Goal: Information Seeking & Learning: Learn about a topic

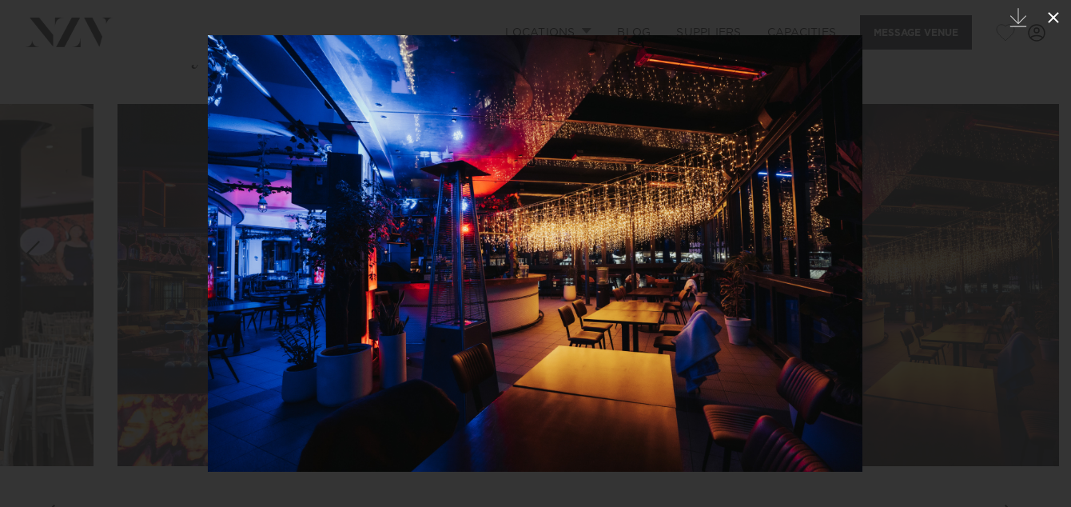
click at [1052, 14] on icon at bounding box center [1053, 17] width 19 height 19
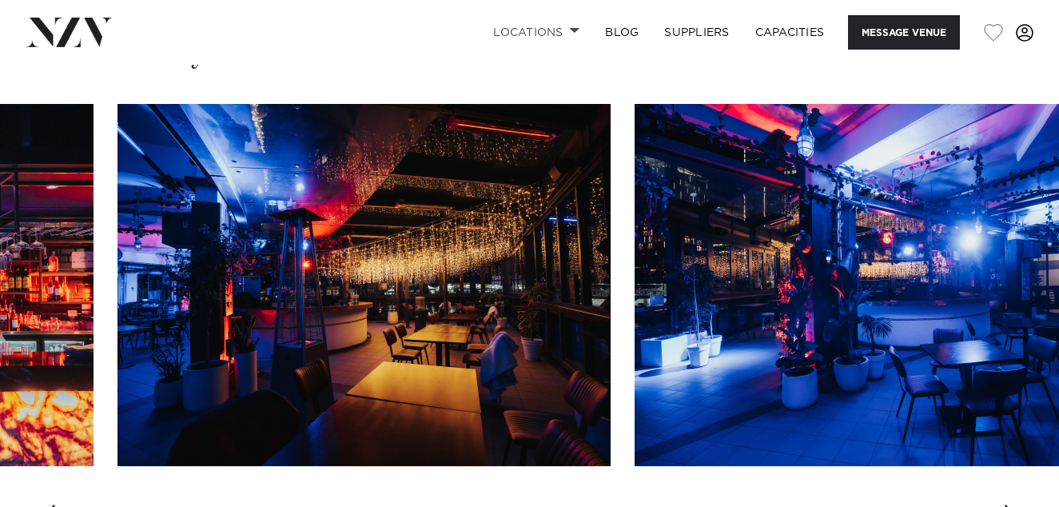
click at [571, 33] on span at bounding box center [575, 31] width 10 height 6
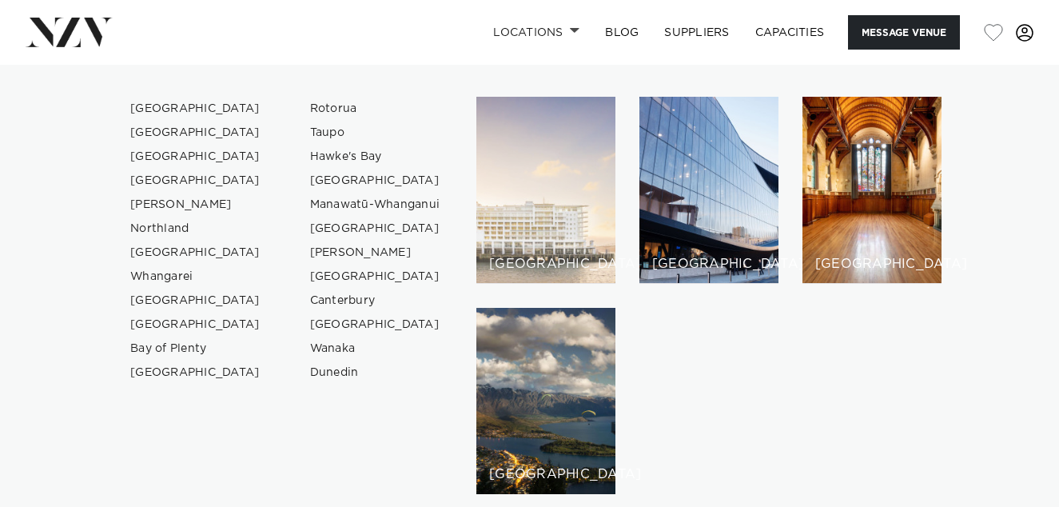
click at [521, 221] on div "[GEOGRAPHIC_DATA]" at bounding box center [546, 190] width 139 height 187
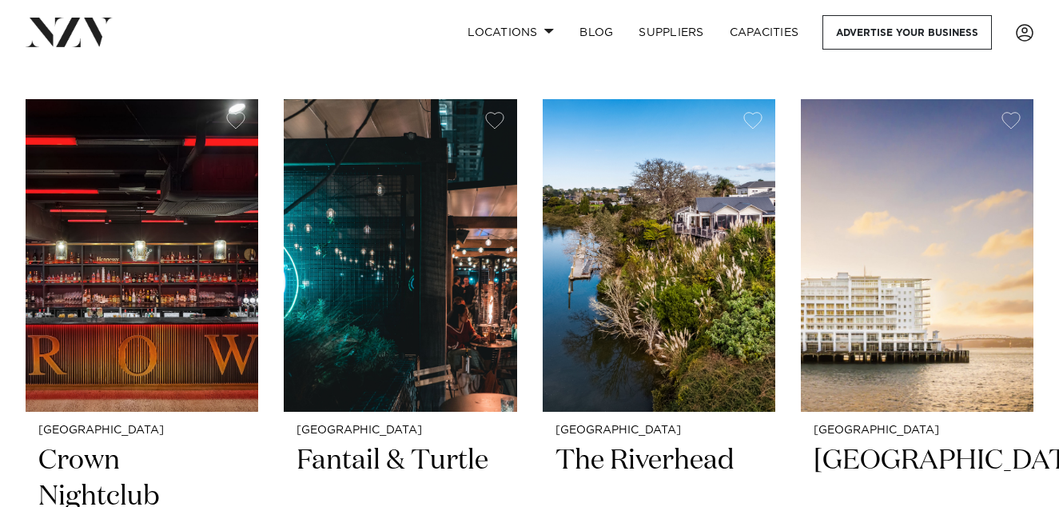
scroll to position [652, 0]
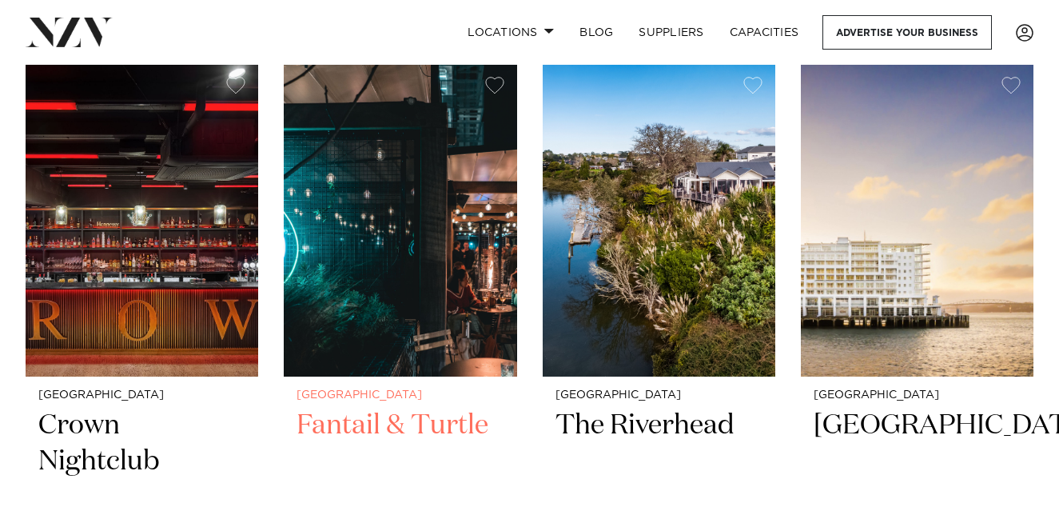
click at [433, 220] on img at bounding box center [400, 220] width 233 height 313
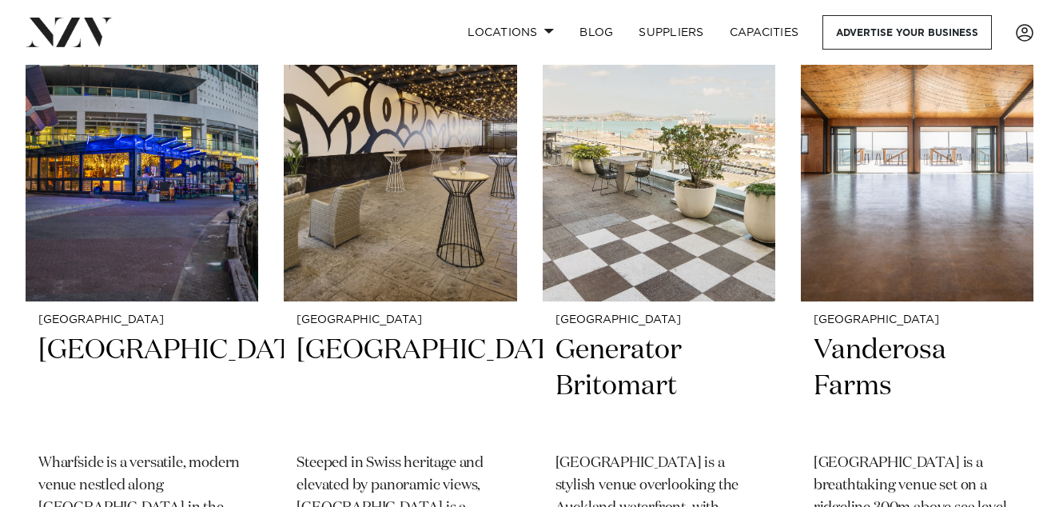
scroll to position [2097, 0]
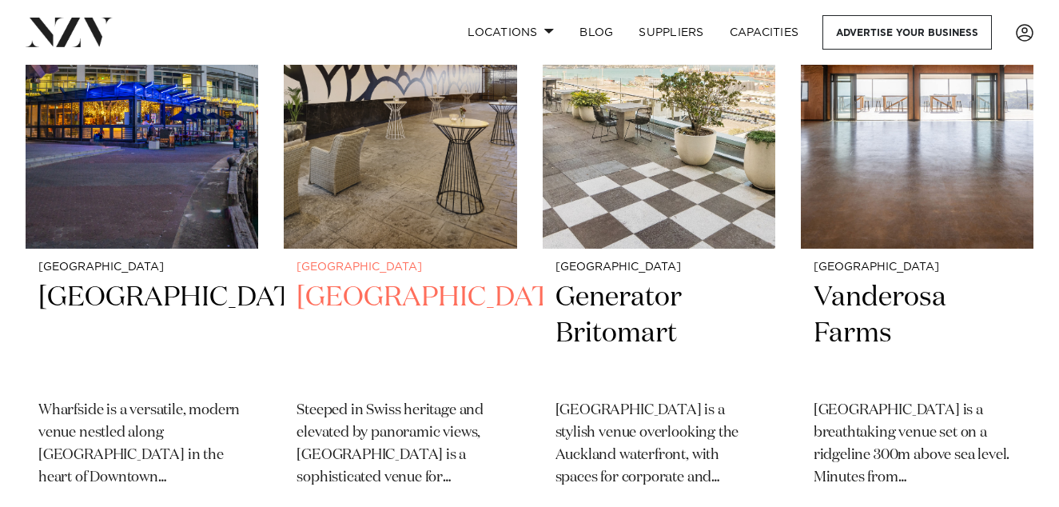
click at [439, 163] on img at bounding box center [400, 92] width 233 height 313
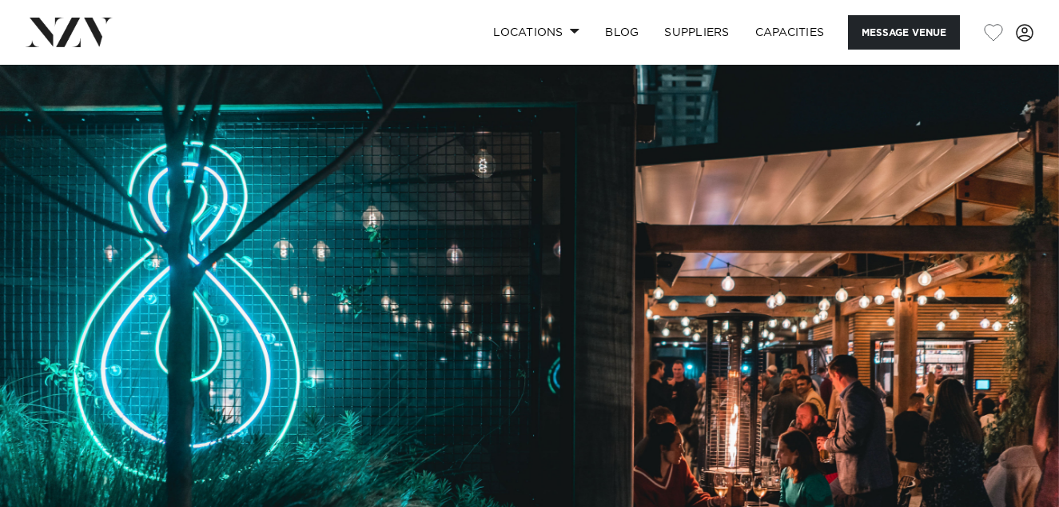
scroll to position [9, 0]
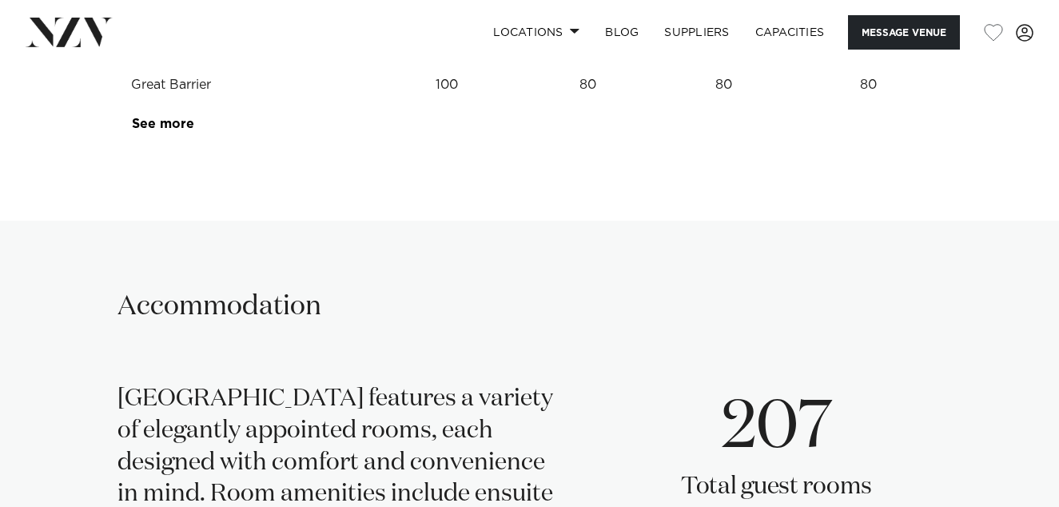
scroll to position [2465, 0]
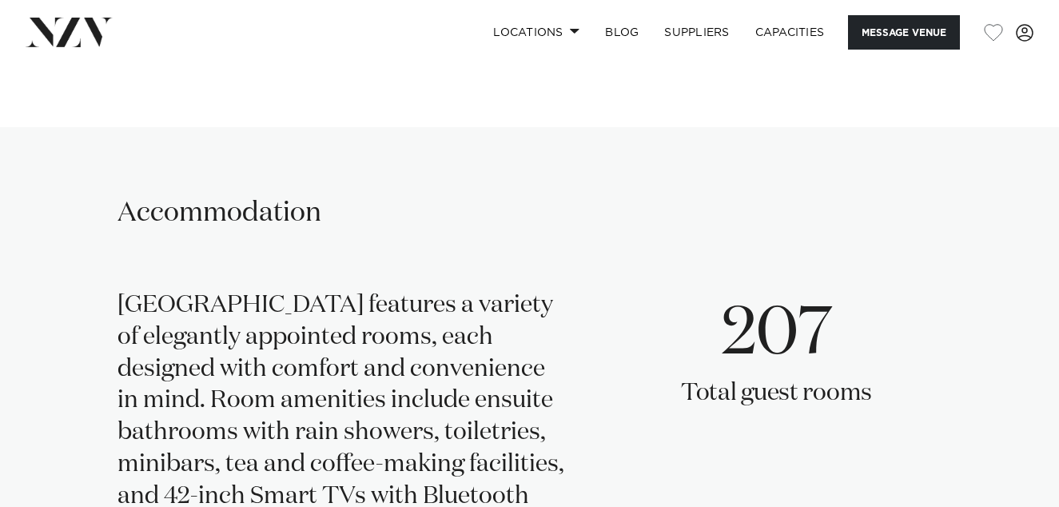
click at [176, 37] on link "See more" at bounding box center [194, 30] width 125 height 13
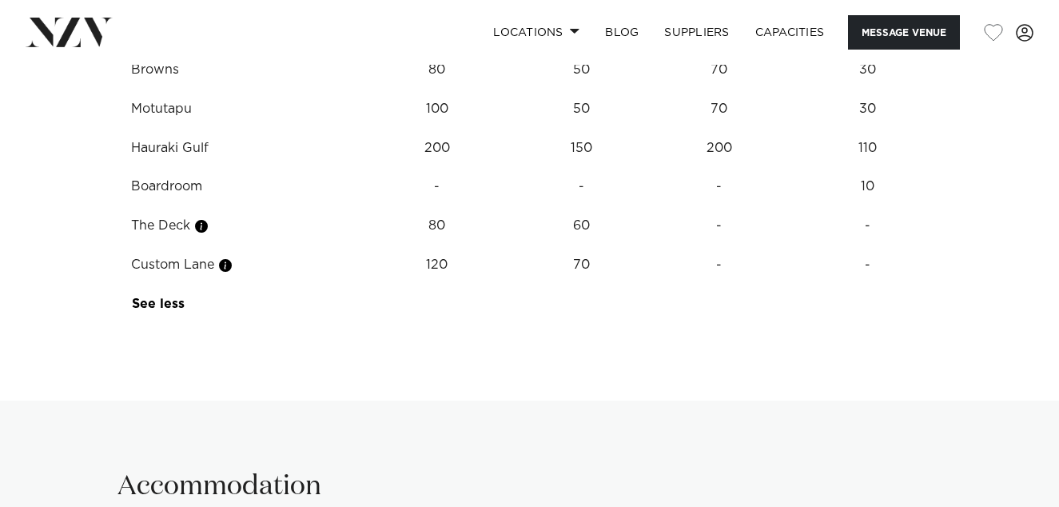
click at [191, 168] on td "Hauraki Gulf" at bounding box center [237, 148] width 239 height 39
click at [572, 32] on span at bounding box center [575, 31] width 10 height 6
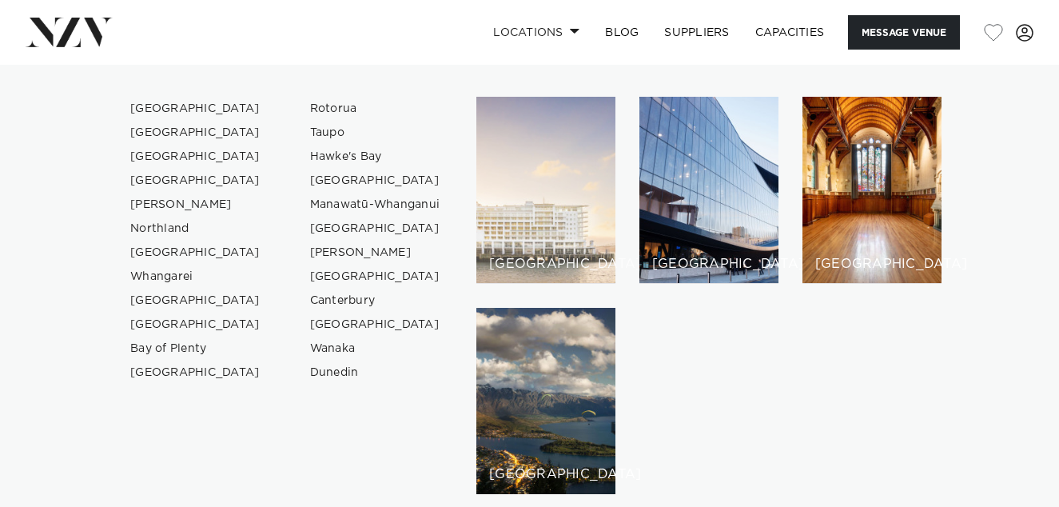
click at [565, 173] on div "[GEOGRAPHIC_DATA]" at bounding box center [546, 190] width 139 height 187
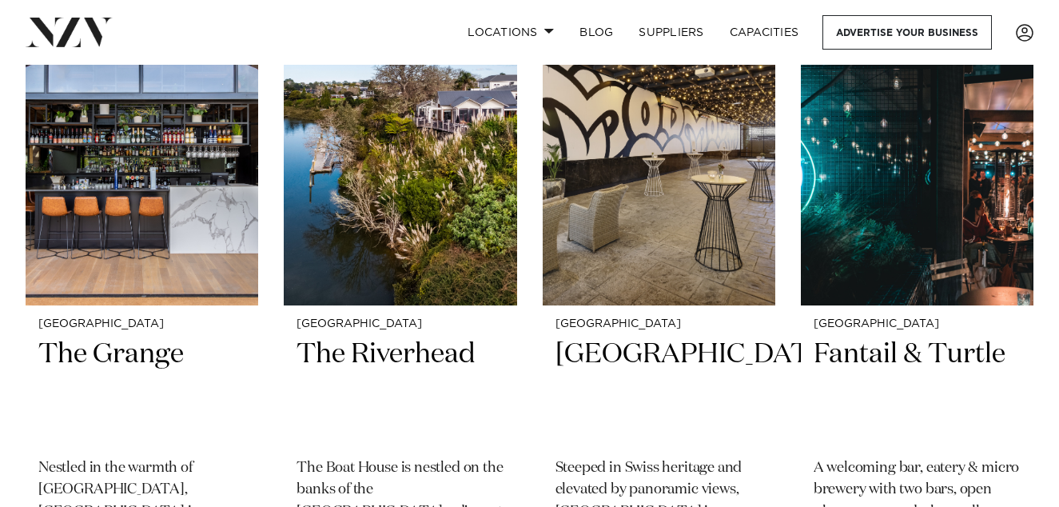
scroll to position [776, 0]
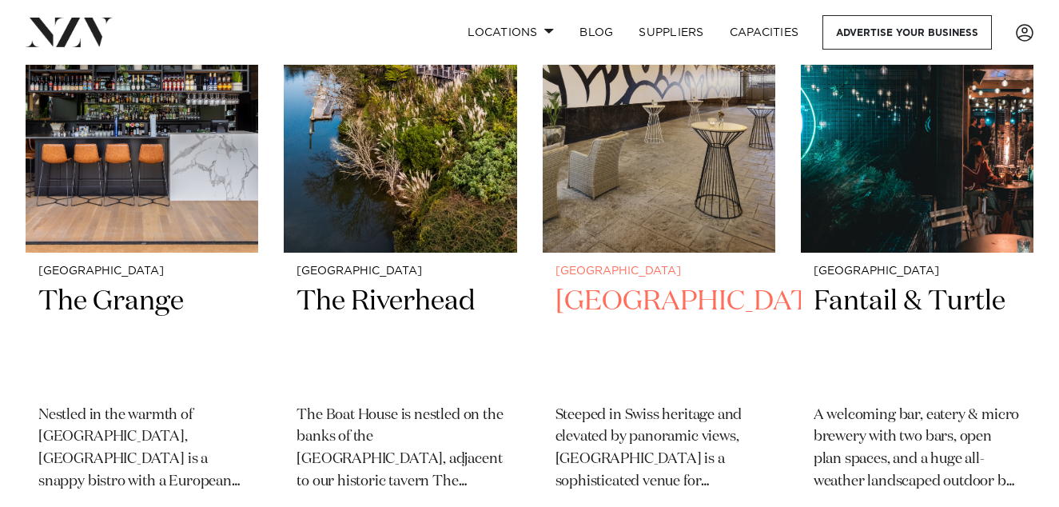
click at [684, 170] on img at bounding box center [659, 96] width 233 height 313
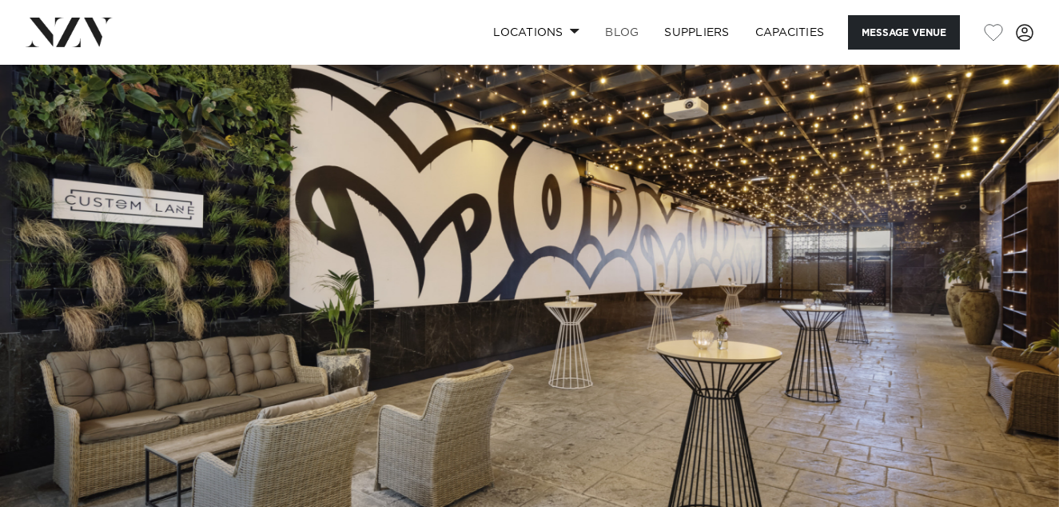
click at [616, 26] on link "BLOG" at bounding box center [621, 32] width 59 height 34
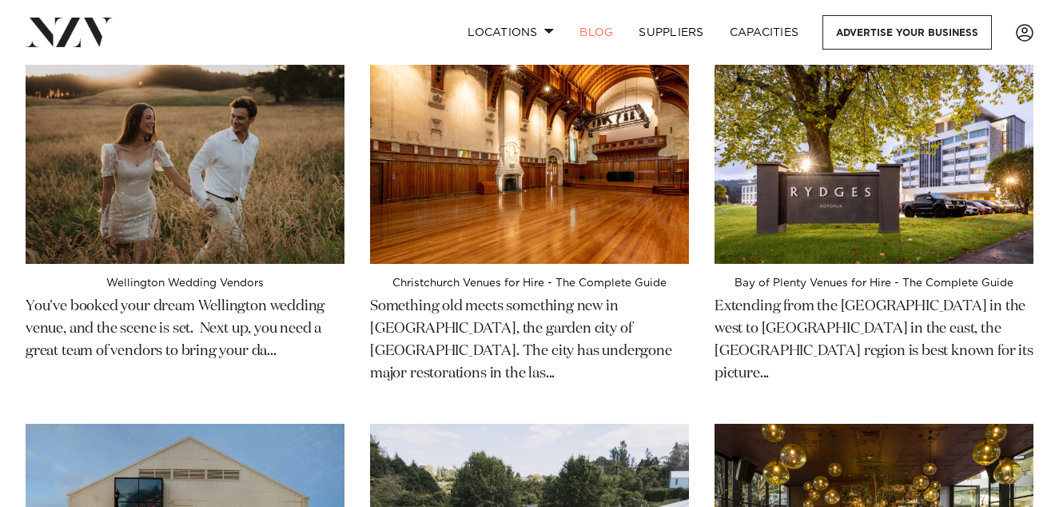
scroll to position [3557, 0]
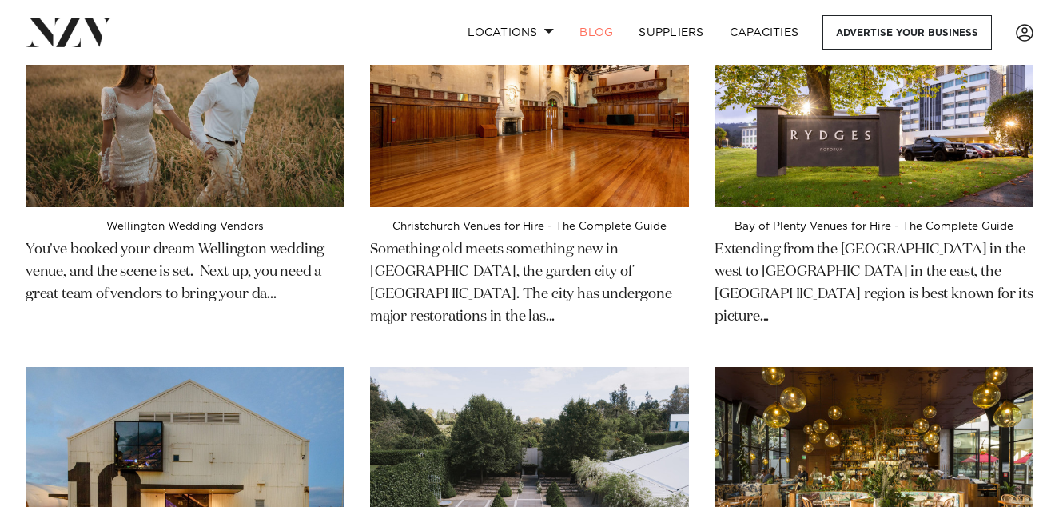
click at [947, 367] on img at bounding box center [874, 474] width 319 height 214
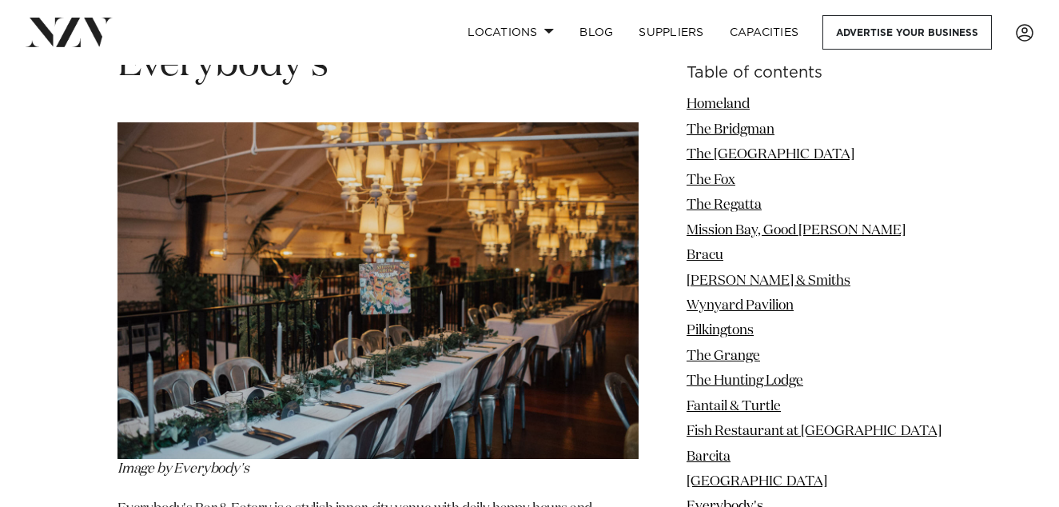
scroll to position [11866, 0]
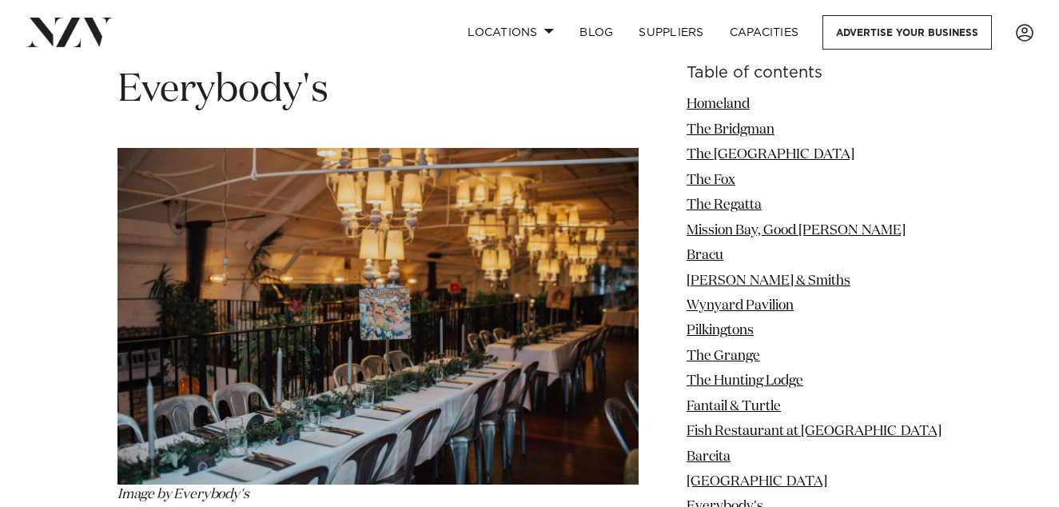
click at [538, 362] on img at bounding box center [378, 316] width 521 height 337
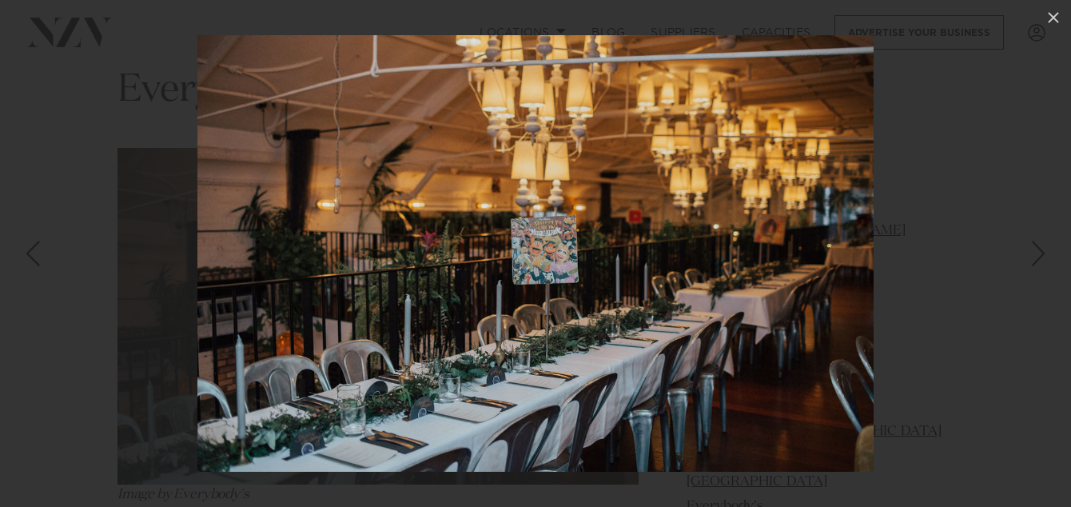
click at [1027, 253] on link at bounding box center [1043, 253] width 56 height 80
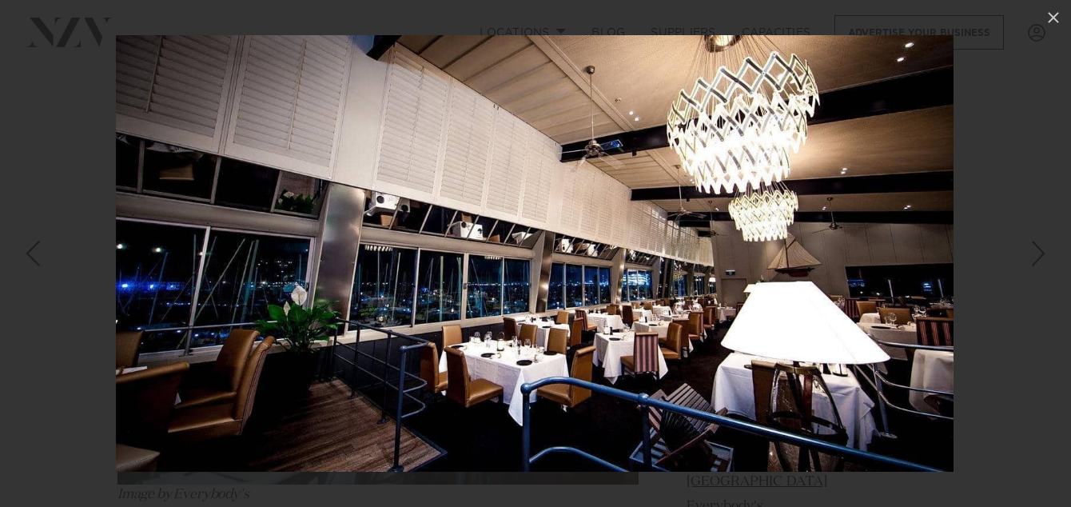
click at [1032, 257] on div "Next slide" at bounding box center [1039, 253] width 22 height 30
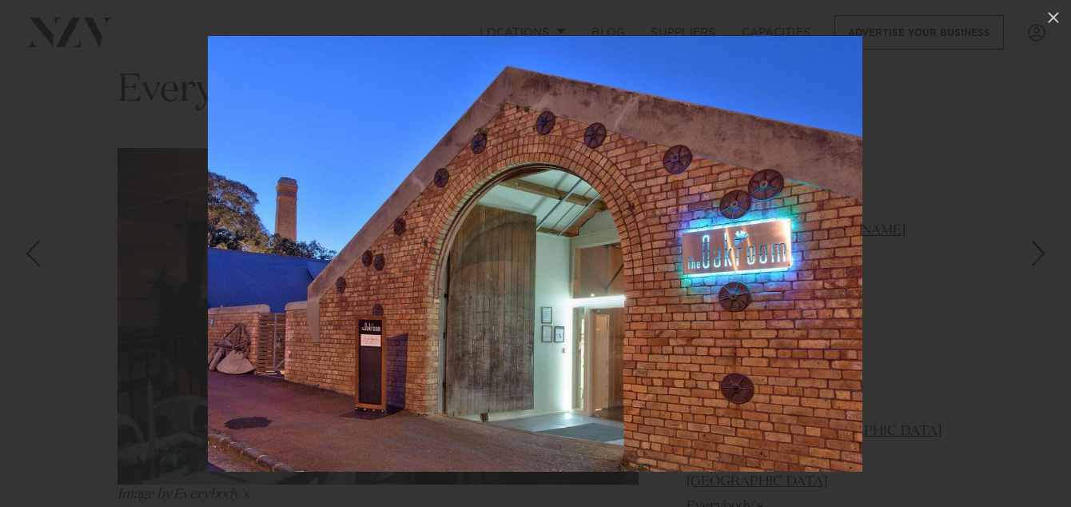
click at [1031, 257] on div "Next slide" at bounding box center [1039, 253] width 22 height 30
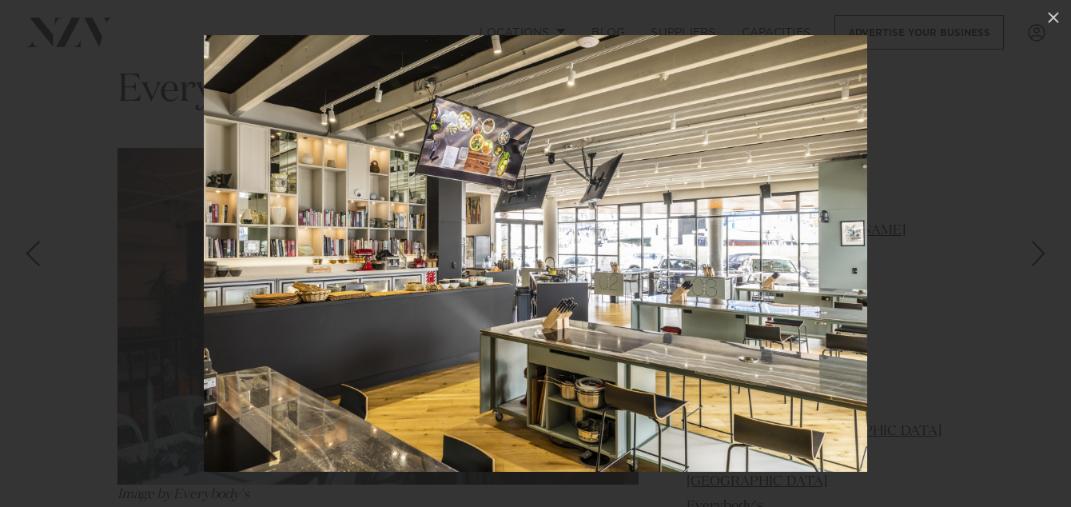
click at [1031, 257] on div "Next slide" at bounding box center [1039, 253] width 22 height 30
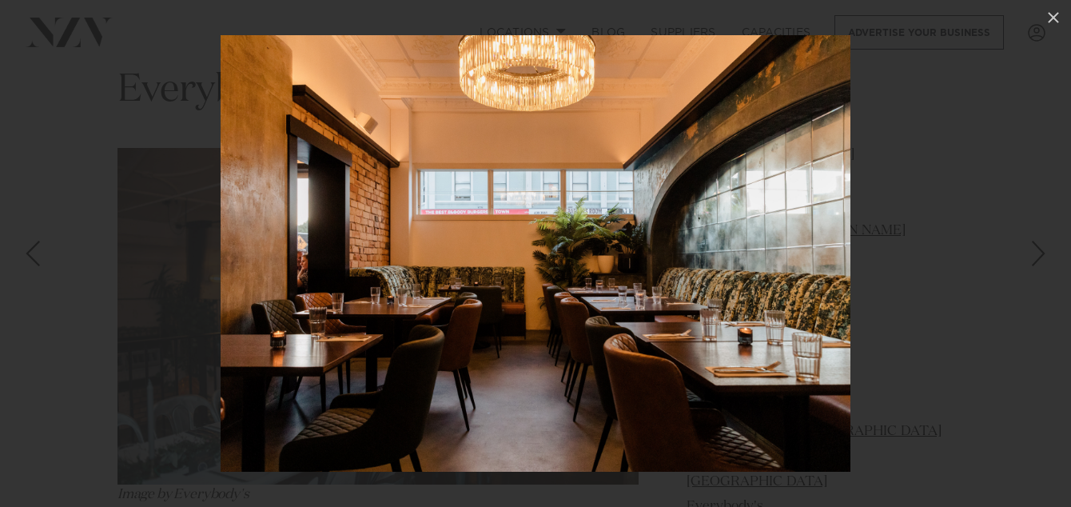
click at [1031, 257] on div "Next slide" at bounding box center [1039, 253] width 22 height 30
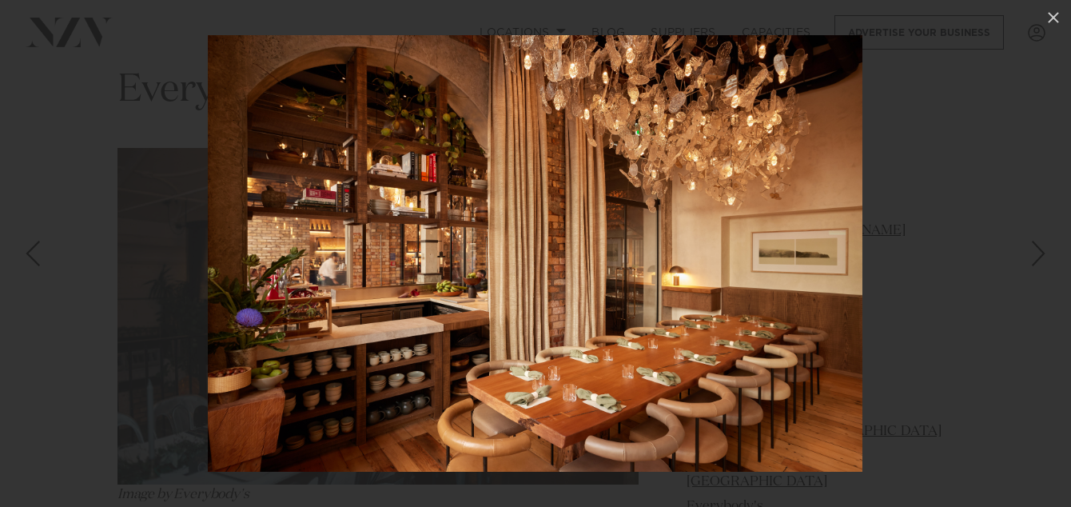
click at [1031, 257] on div "Next slide" at bounding box center [1039, 253] width 22 height 30
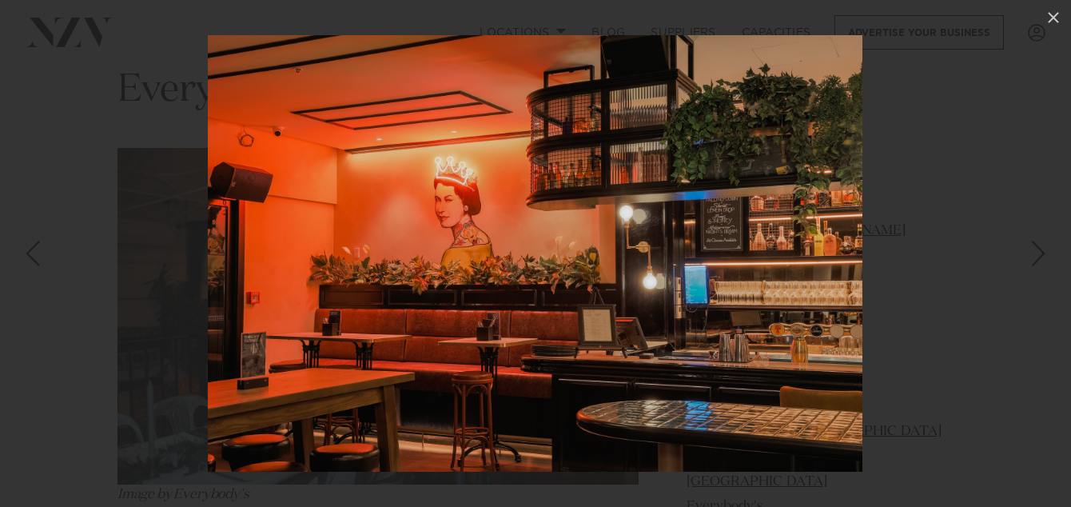
click at [1031, 257] on div "Next slide" at bounding box center [1039, 253] width 22 height 30
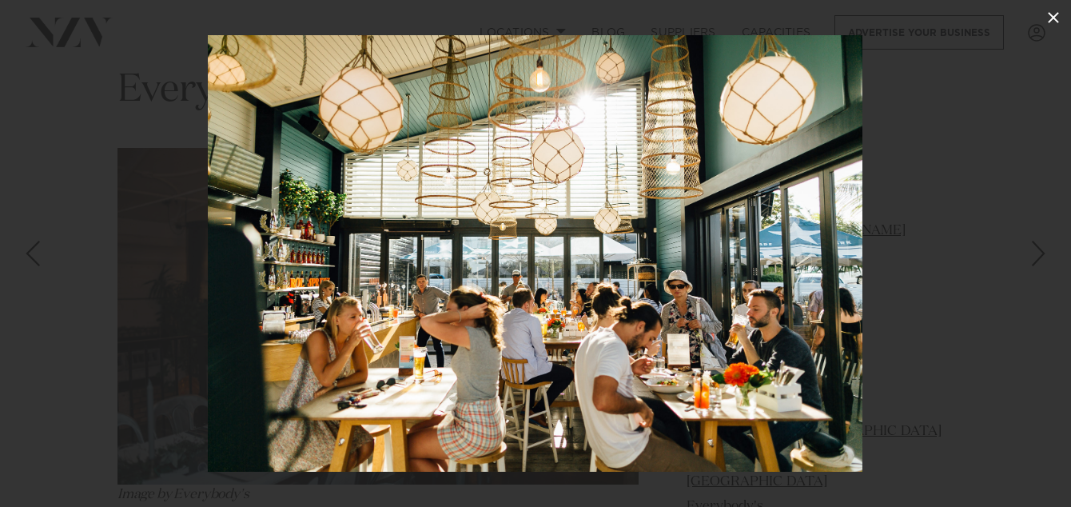
click at [1047, 18] on icon at bounding box center [1053, 17] width 19 height 19
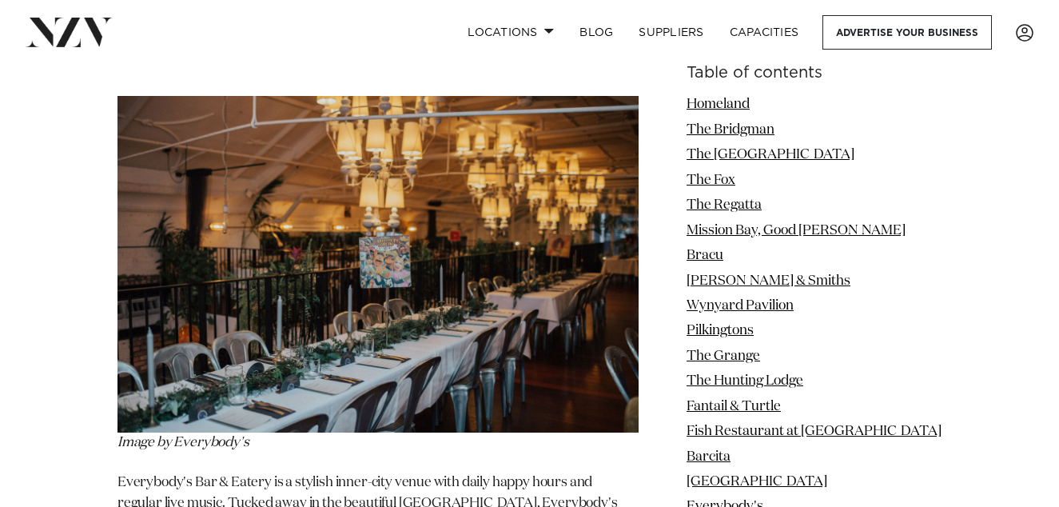
scroll to position [11892, 0]
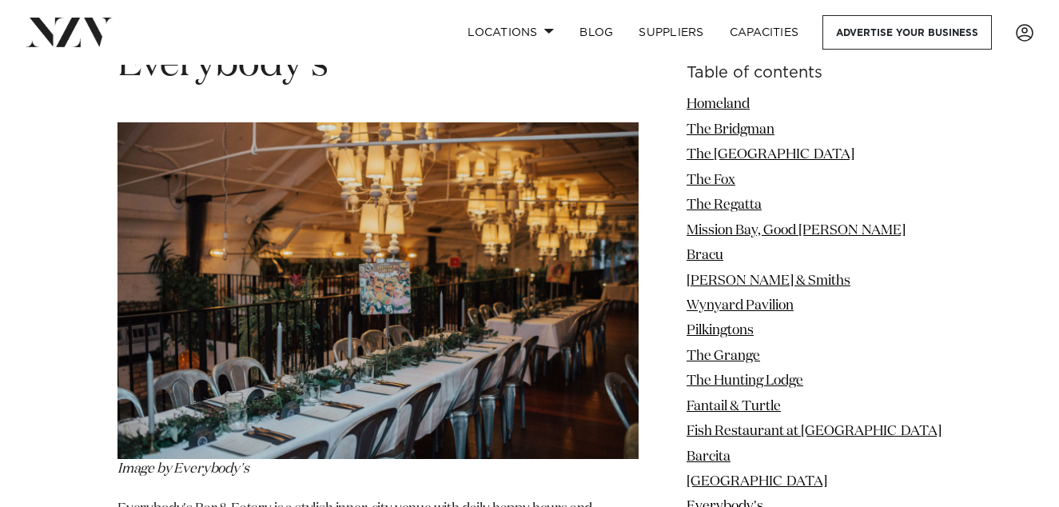
click at [401, 394] on img at bounding box center [378, 290] width 521 height 337
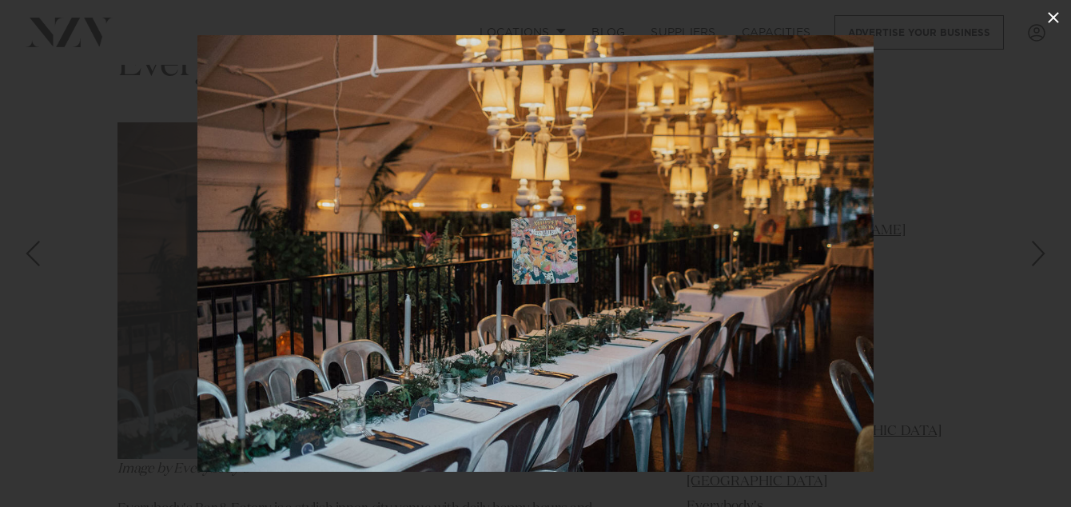
click at [1050, 25] on icon at bounding box center [1053, 17] width 19 height 19
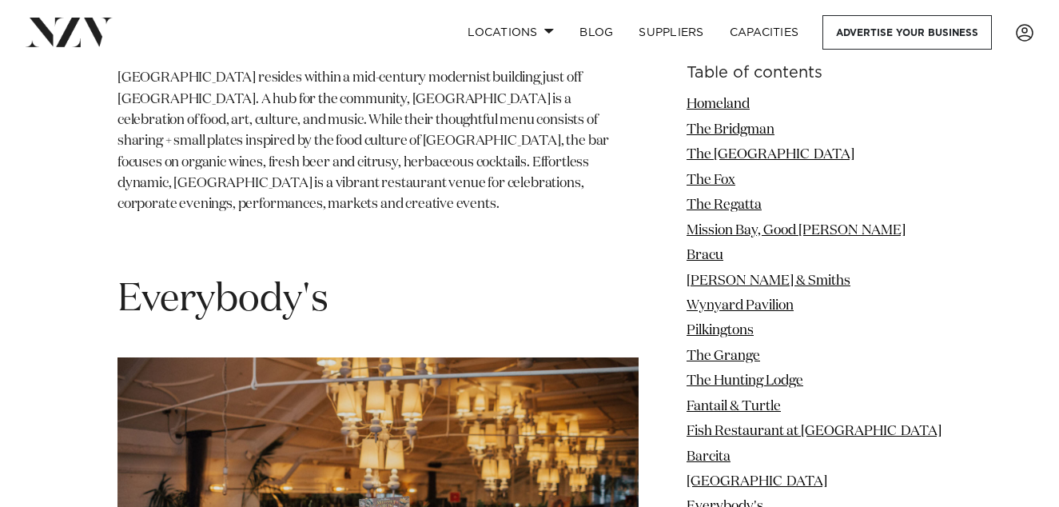
scroll to position [11605, 0]
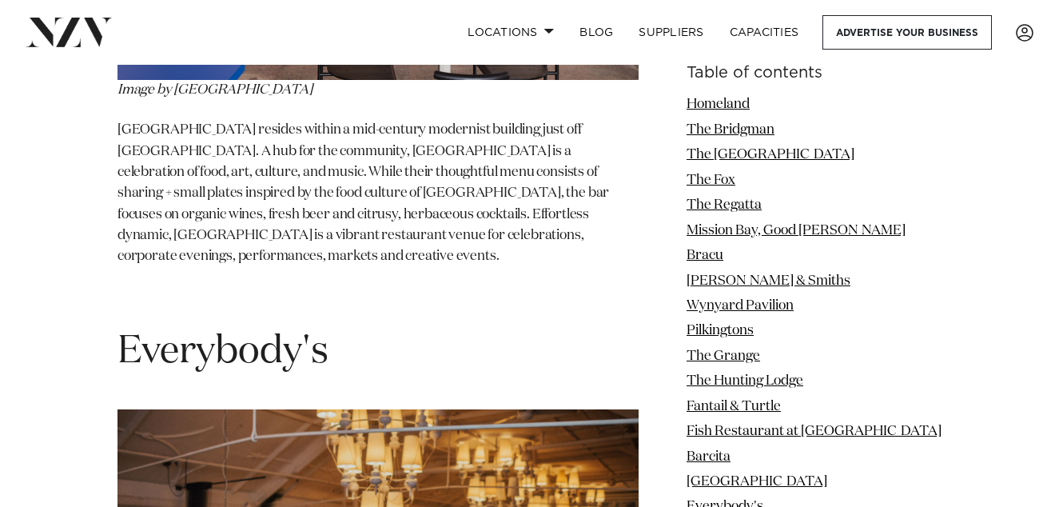
click at [287, 336] on span "Everybody's" at bounding box center [223, 352] width 211 height 38
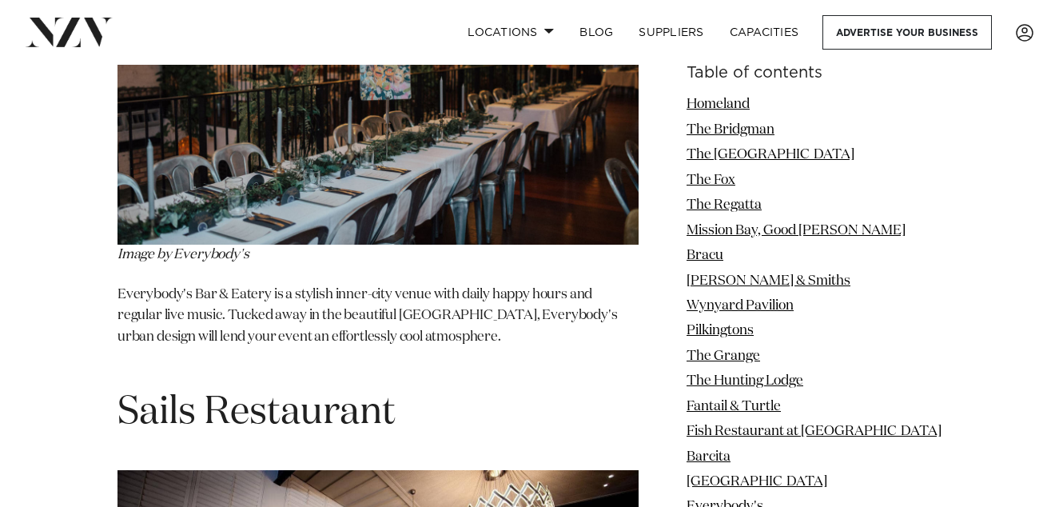
scroll to position [12113, 0]
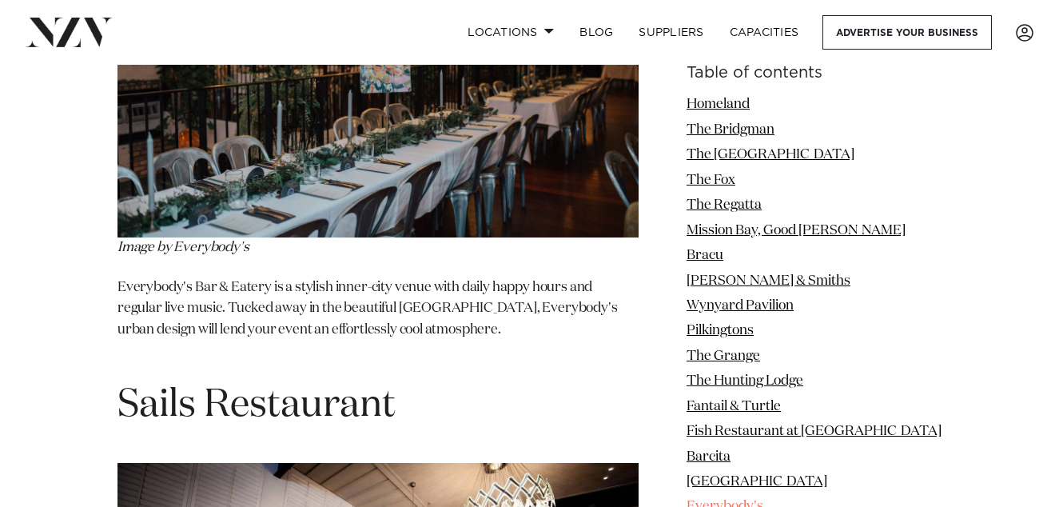
click at [764, 500] on link "Everybody's" at bounding box center [725, 507] width 77 height 14
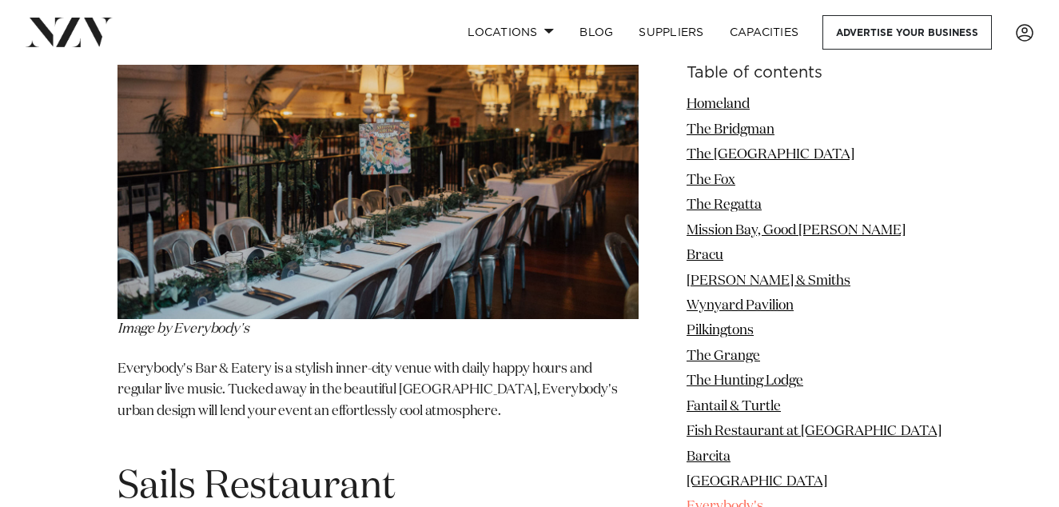
scroll to position [11851, 0]
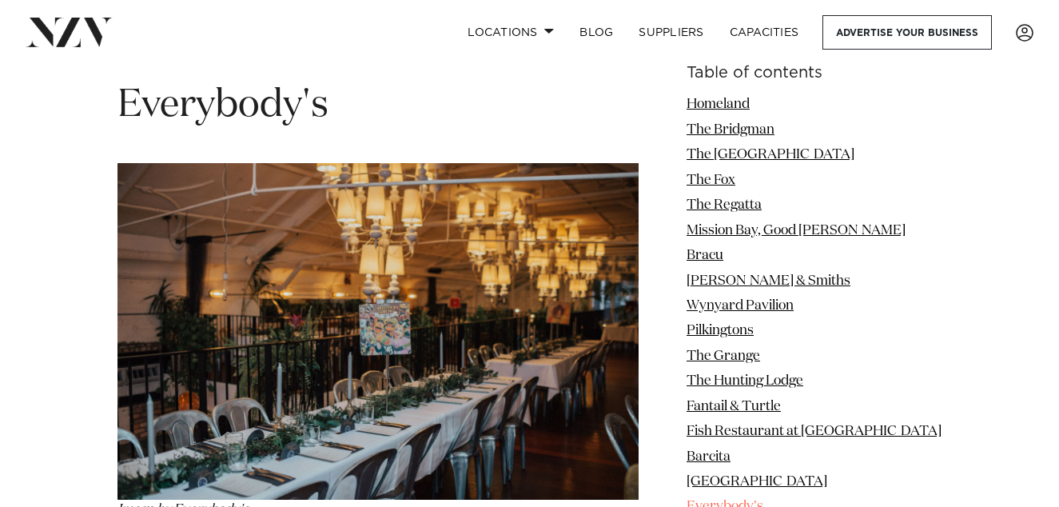
click at [764, 501] on link "Everybody's" at bounding box center [725, 507] width 77 height 14
